Goal: Task Accomplishment & Management: Complete application form

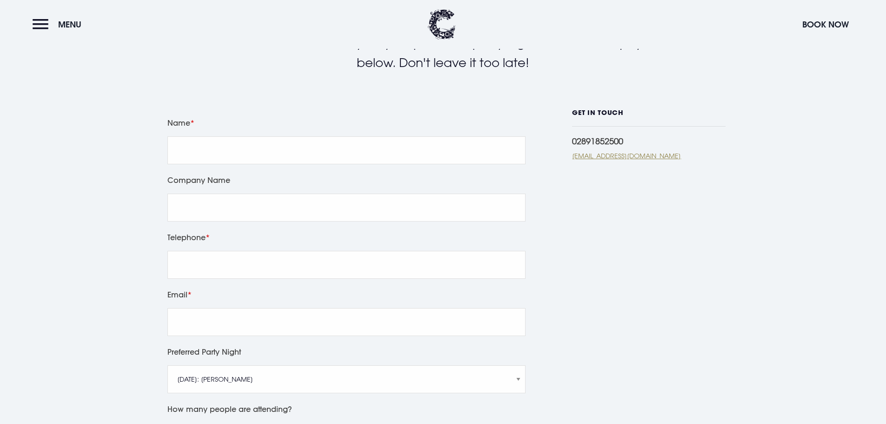
scroll to position [186, 0]
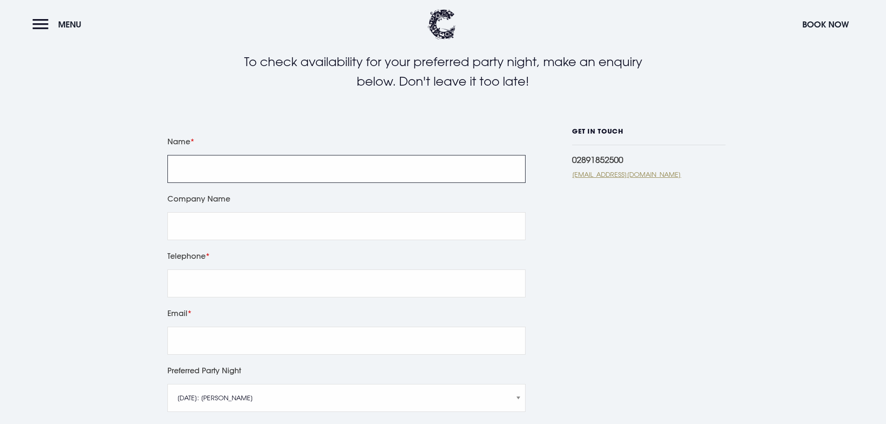
click at [213, 174] on input "Name" at bounding box center [347, 169] width 358 height 28
type input "[PERSON_NAME]"
click at [231, 220] on input "Company Name" at bounding box center [347, 226] width 358 height 28
type input "Optomise"
click at [230, 282] on input "Telephone" at bounding box center [347, 283] width 358 height 28
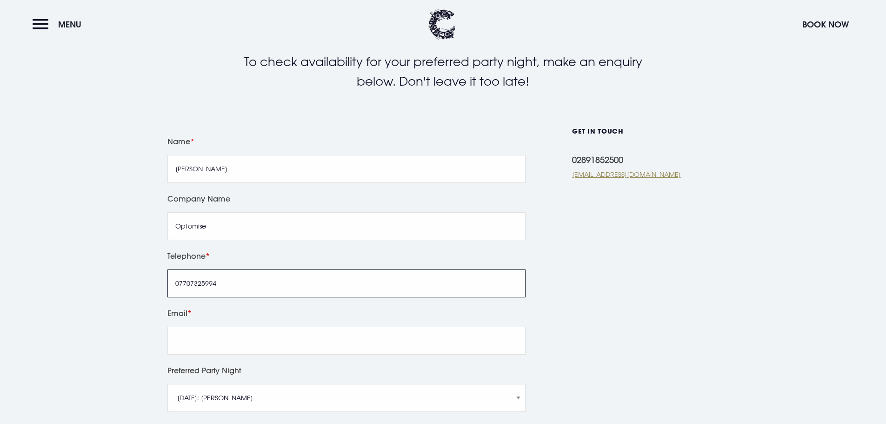
type input "07707325994"
click at [242, 336] on input "Email" at bounding box center [347, 341] width 358 height 28
type input "[PERSON_NAME][EMAIL_ADDRESS][DOMAIN_NAME]"
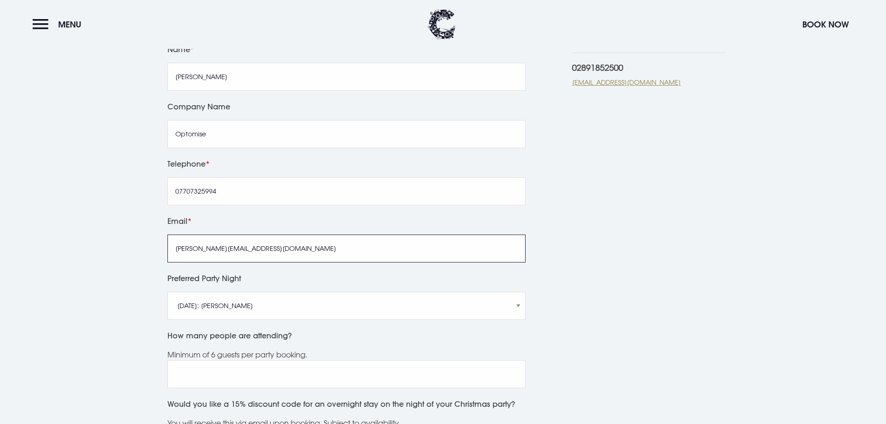
scroll to position [279, 0]
click at [359, 302] on select "[DATE]: [PERSON_NAME] [DATE]: Manouche Boys [DATE]: Manouche Boys [DATE]: Anthe…" at bounding box center [347, 305] width 358 height 28
select select "[DATE]: Anthem"
click at [168, 291] on select "[DATE]: [PERSON_NAME] [DATE]: Manouche Boys [DATE]: Manouche Boys [DATE]: Anthe…" at bounding box center [347, 305] width 358 height 28
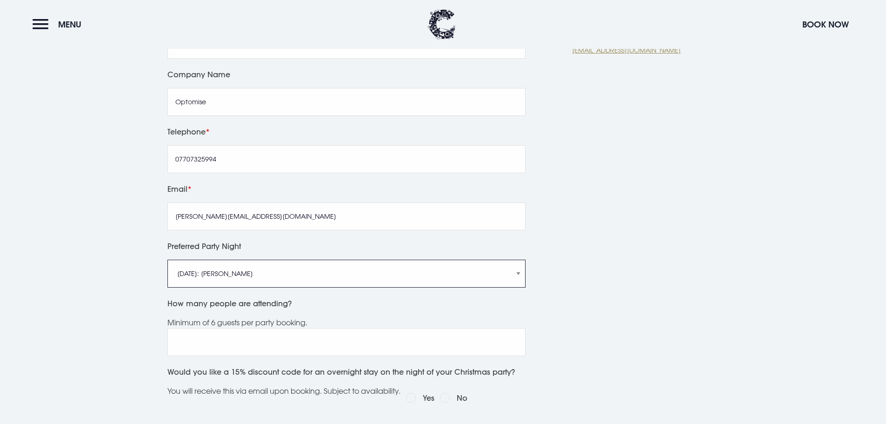
scroll to position [372, 0]
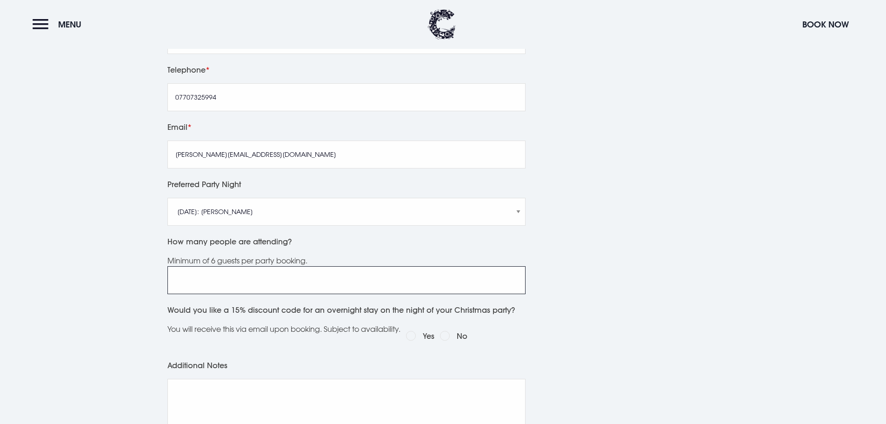
click at [242, 286] on input "How many people are attending?" at bounding box center [347, 280] width 358 height 28
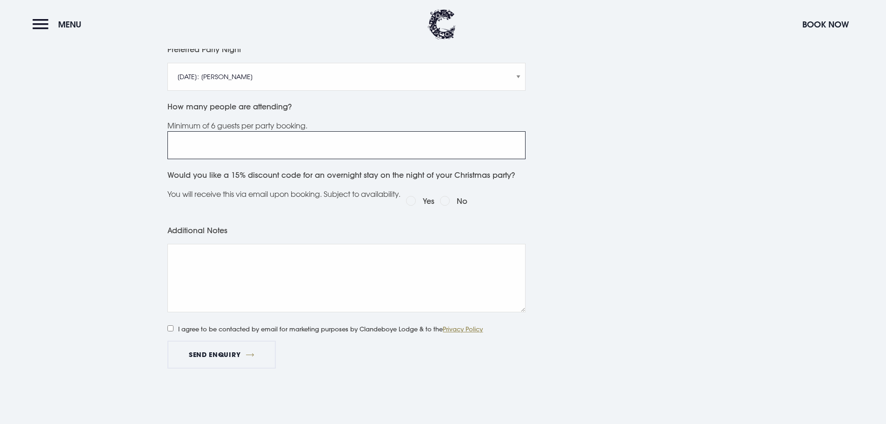
scroll to position [512, 0]
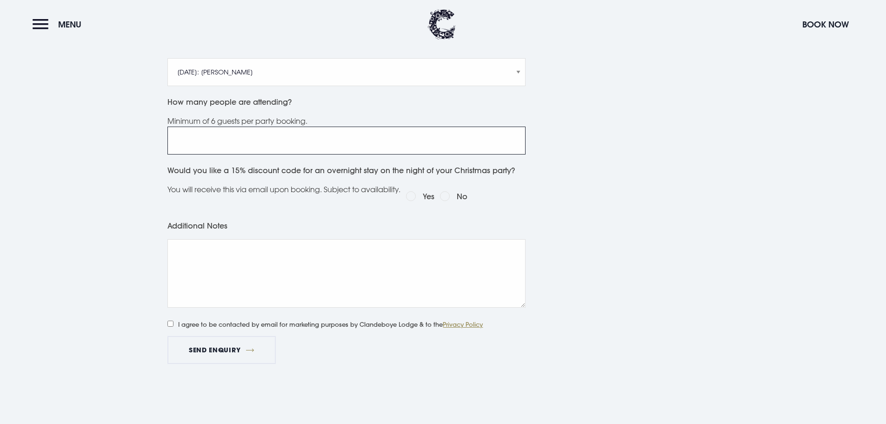
click at [280, 144] on input "How many people are attending?" at bounding box center [347, 141] width 358 height 28
click at [514, 141] on input "1" at bounding box center [347, 141] width 358 height 28
click at [515, 136] on input "1" at bounding box center [347, 141] width 358 height 28
drag, startPoint x: 194, startPoint y: 142, endPoint x: 174, endPoint y: 140, distance: 21.0
click at [174, 140] on input "1" at bounding box center [347, 141] width 358 height 28
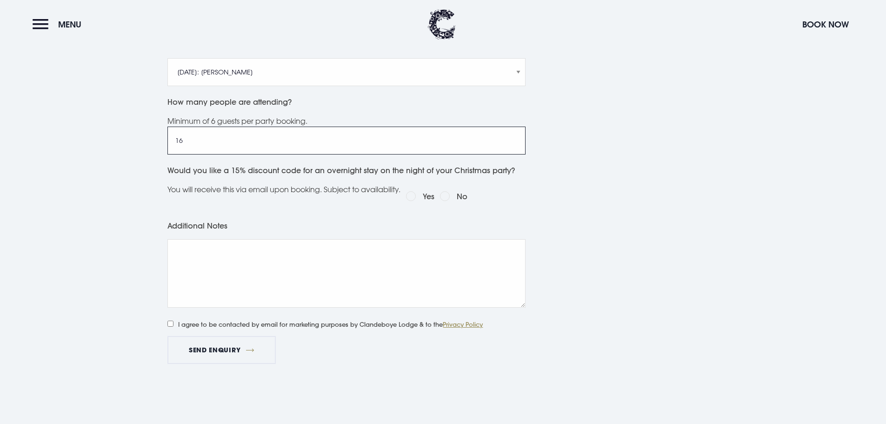
type input "16"
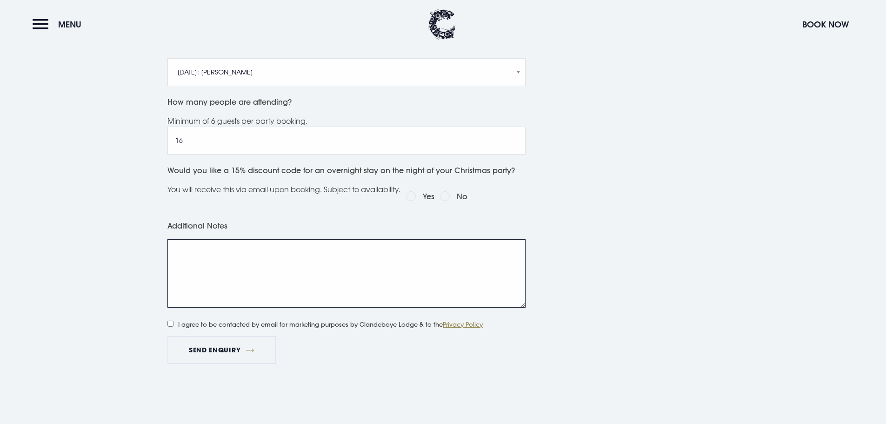
click at [252, 258] on textarea "Additional Notes" at bounding box center [347, 273] width 358 height 68
click at [416, 198] on input "Yes" at bounding box center [411, 196] width 10 height 10
radio input "true"
click at [221, 262] on textarea "Additional Notes" at bounding box center [347, 273] width 358 height 68
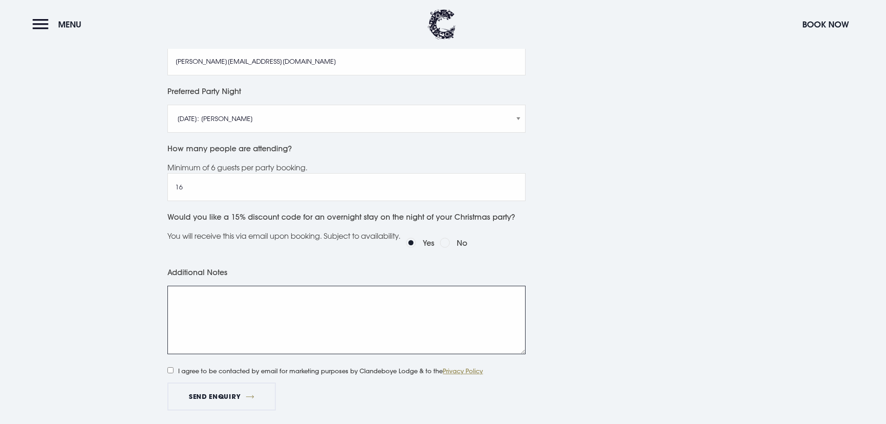
scroll to position [651, 0]
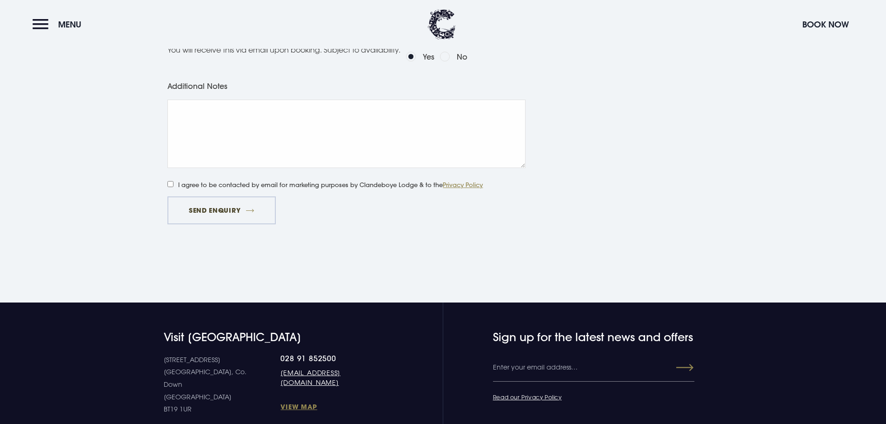
click at [228, 215] on button "Send Enquiry" at bounding box center [222, 210] width 108 height 28
